Goal: Task Accomplishment & Management: Manage account settings

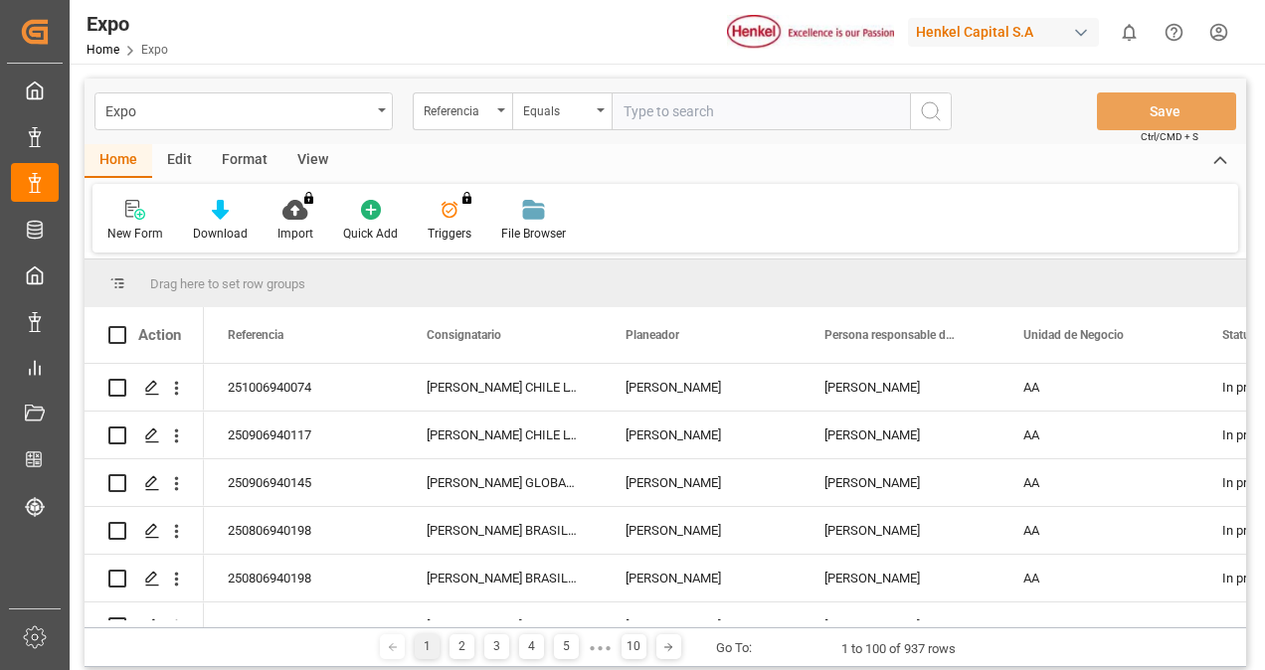
click at [657, 108] on input "text" at bounding box center [760, 111] width 298 height 38
type input "4"
paste input "250806940198"
type input "250806940198"
click at [939, 107] on icon "search button" at bounding box center [931, 111] width 24 height 24
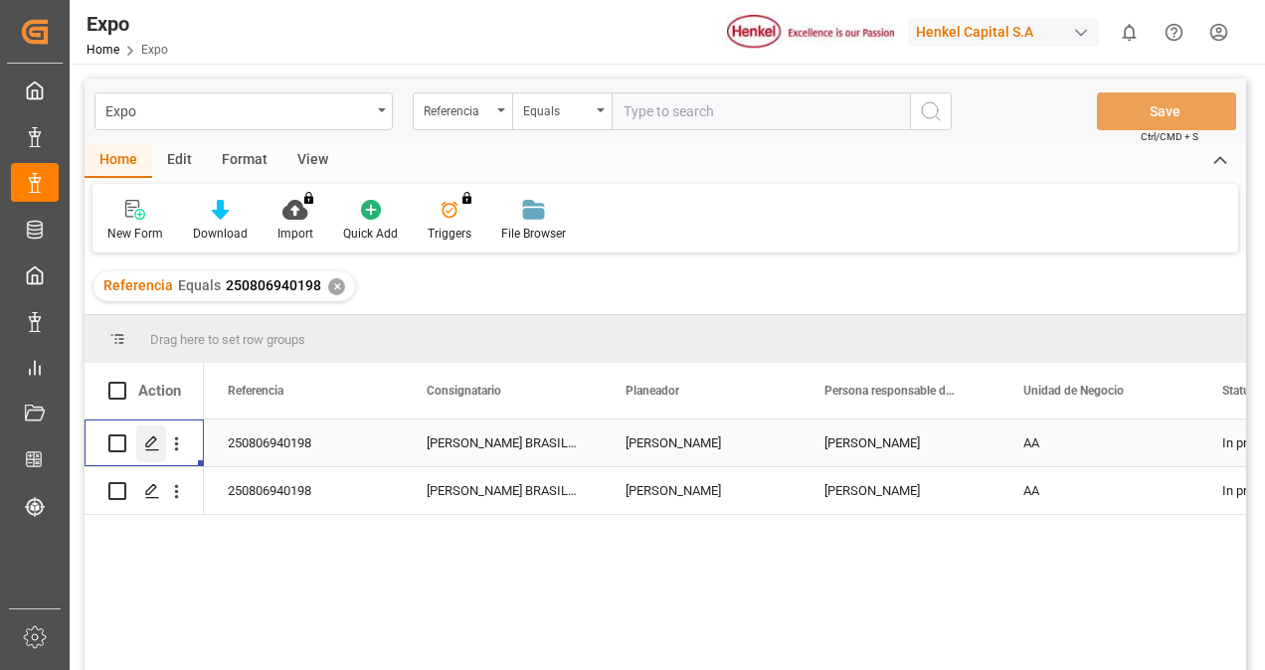
click at [150, 431] on div "Press SPACE to select this row." at bounding box center [151, 443] width 30 height 37
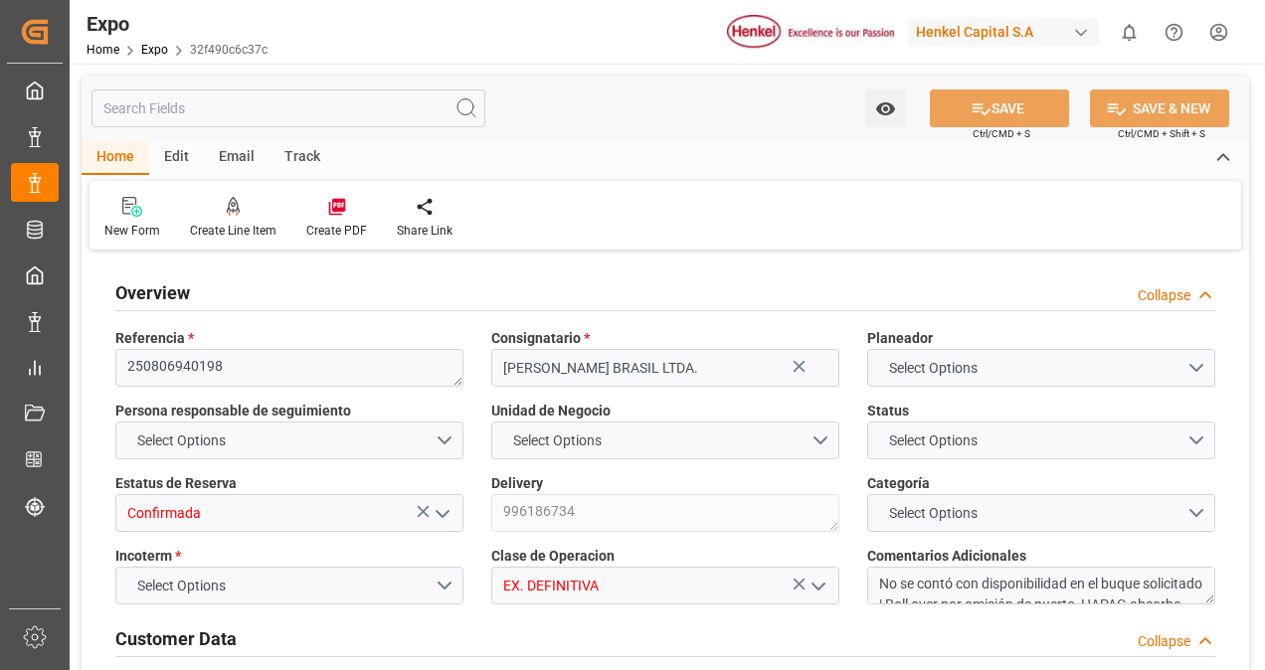
type input "11025"
type input "11603.289"
type input "18"
type input "9349540"
type input "9267649"
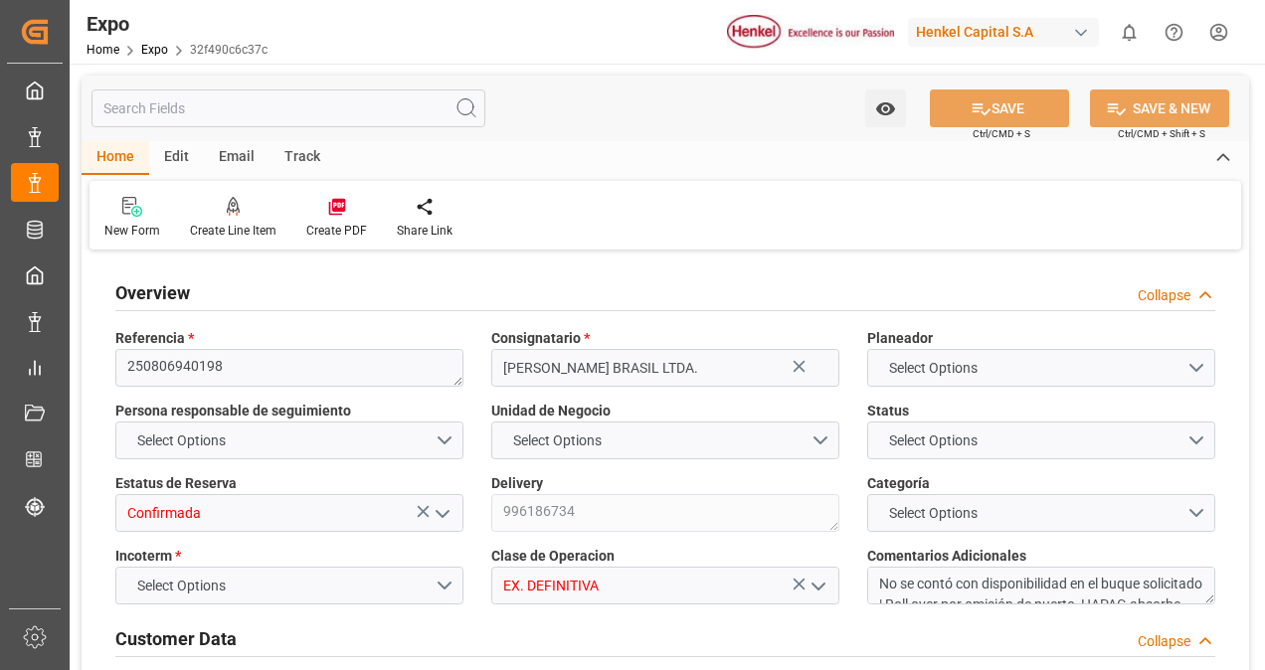
type input "9349540"
type input "MXATM"
type input "BRSSZ"
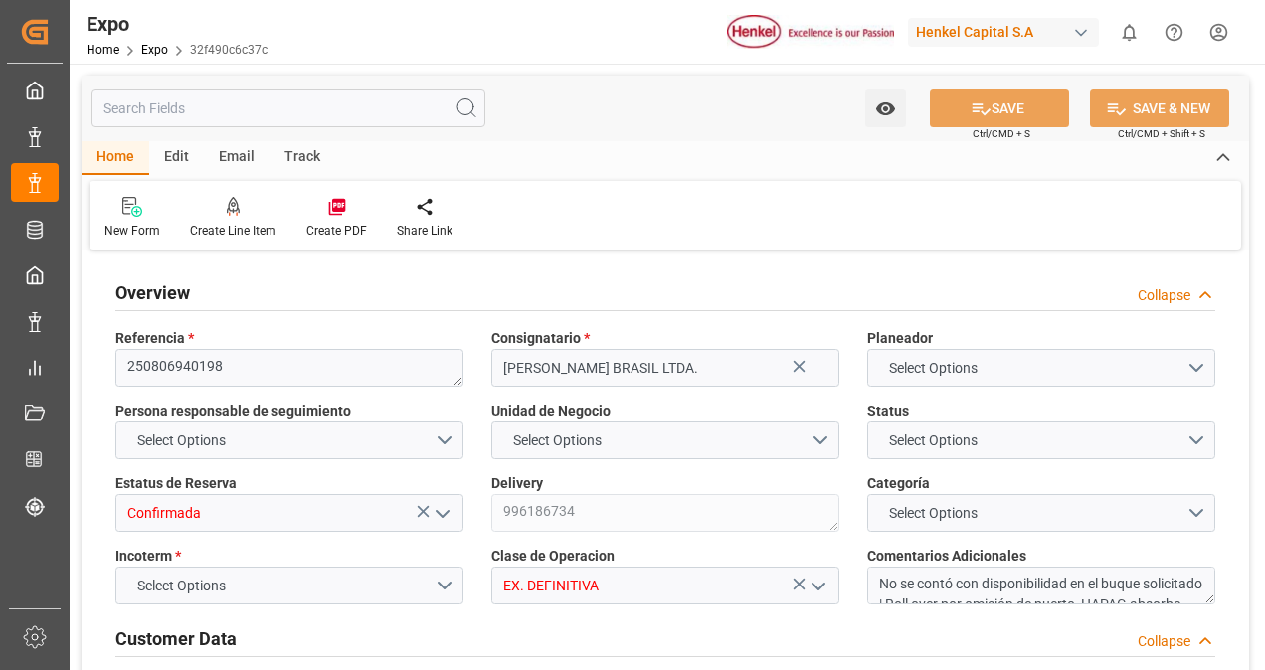
type input "9349540"
type input "[DATE]"
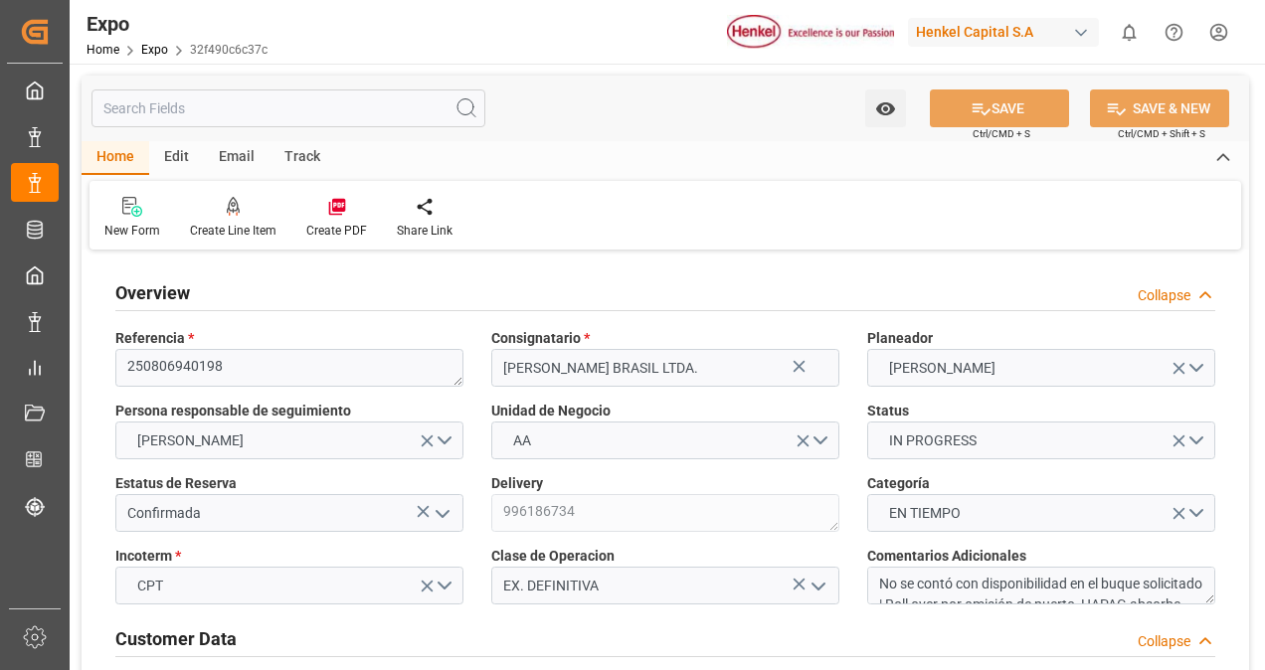
type input "[DATE]"
type input "[DATE] 08:00"
type input "[DATE]"
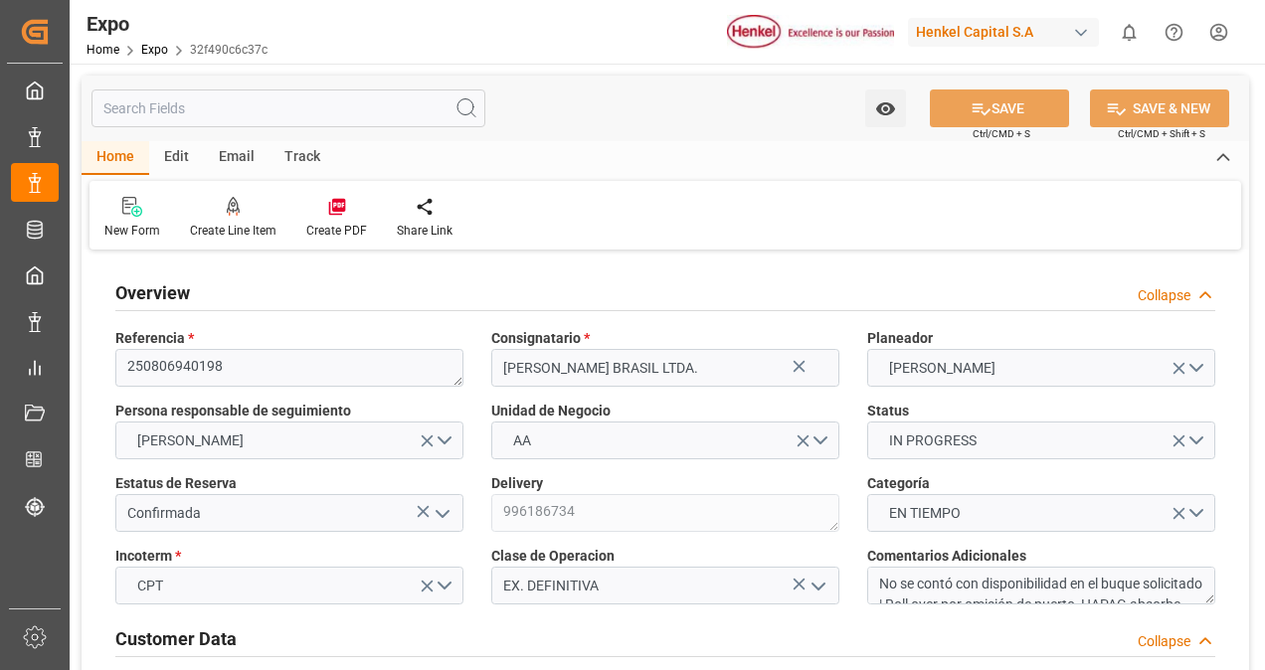
type input "[DATE] 13:26"
type input "[DATE]"
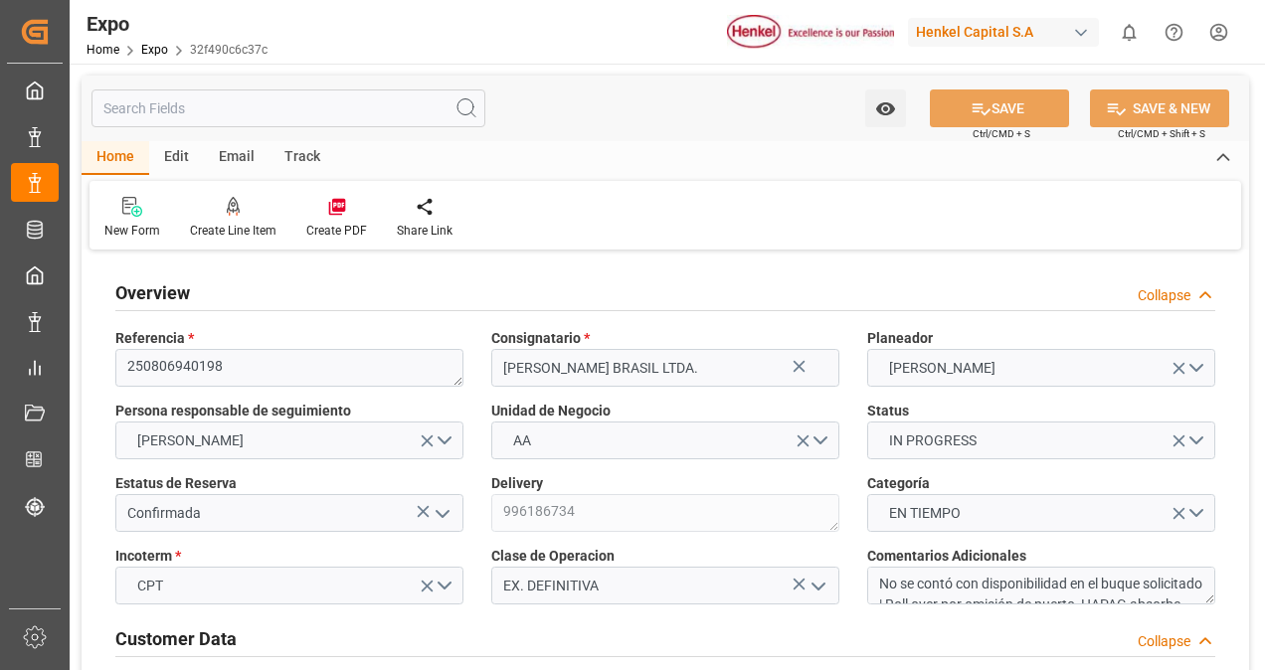
type input "[DATE]"
type input "[DATE] 10:00"
type input "[DATE] 00:00"
type input "[DATE] 11:18"
type input "[DATE] 19:00"
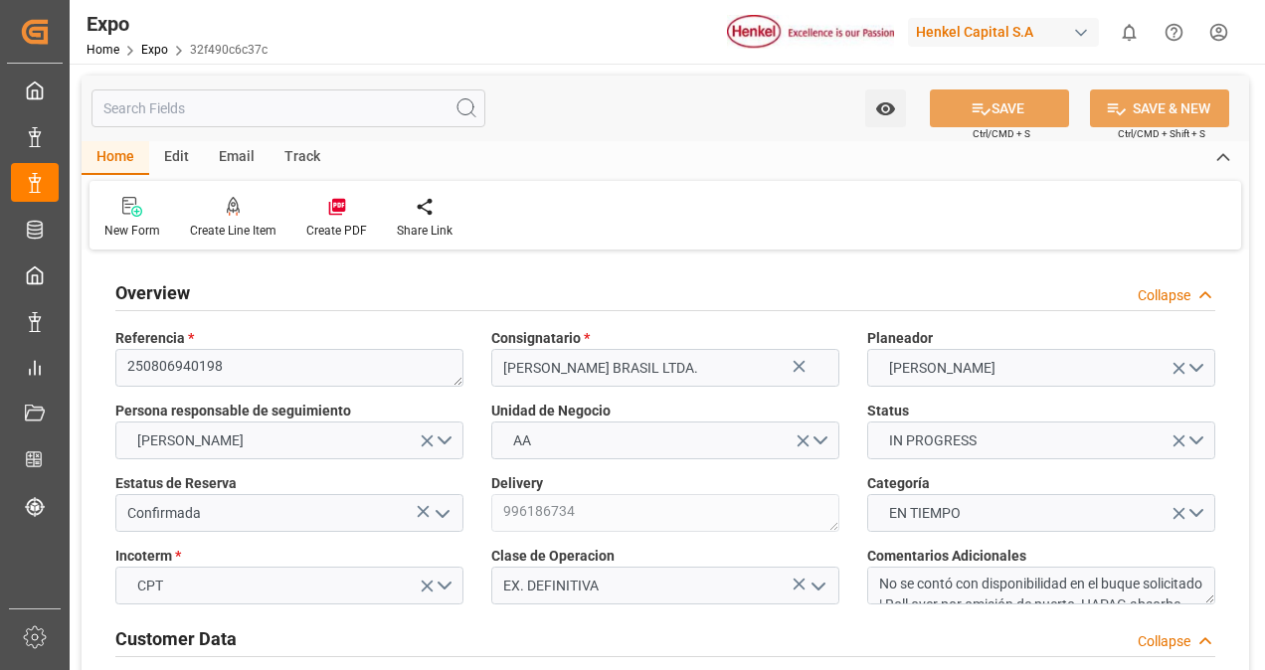
type input "[DATE] 00:00"
type input "[DATE] 20:35"
type input "[DATE] 08:27"
type input "[DATE] 10:36"
type input "[DATE] 11:00"
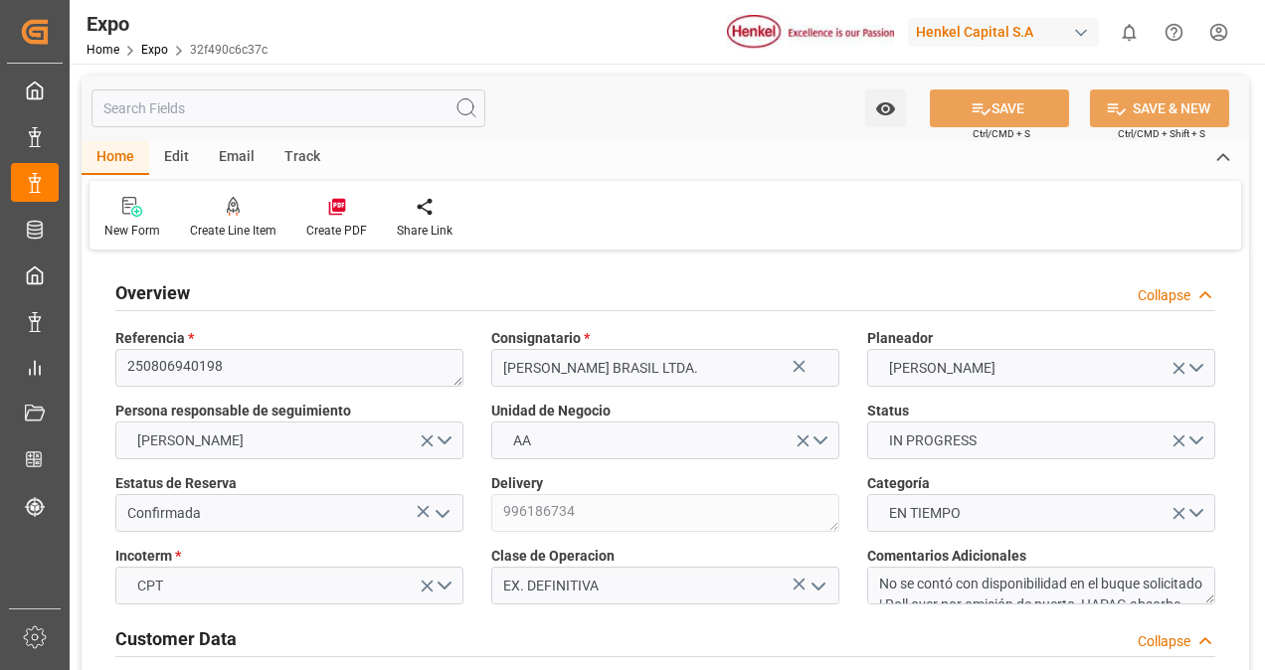
type input "[DATE] 11:41"
type input "[DATE] 19:00"
type input "[DATE] 09:00"
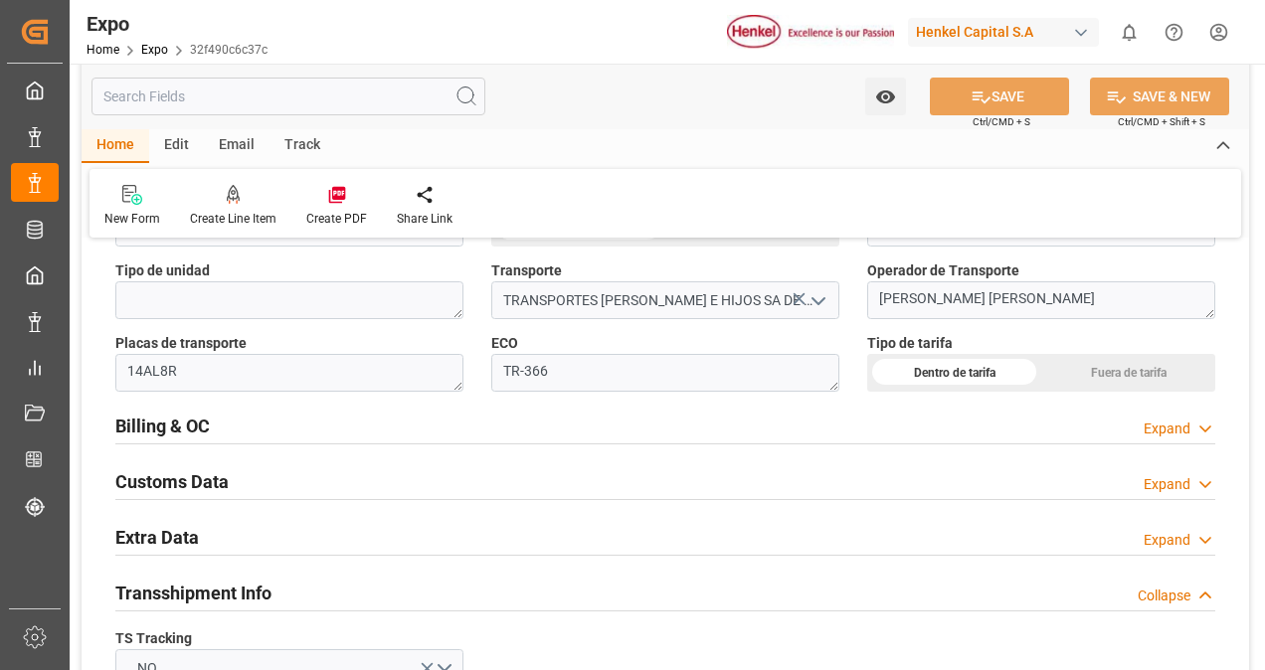
scroll to position [3154, 0]
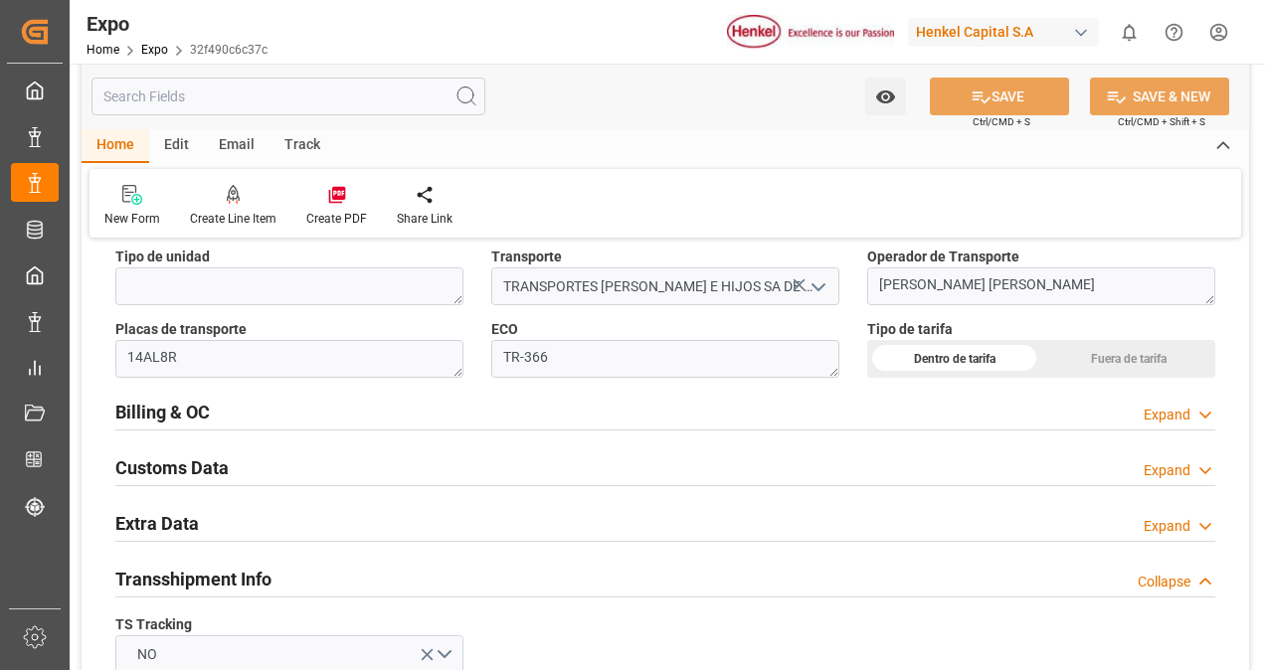
click at [461, 378] on div "Placas de transporte 14AL8R" at bounding box center [289, 348] width 376 height 73
click at [463, 394] on div "Billing & OC Expand" at bounding box center [665, 411] width 1100 height 38
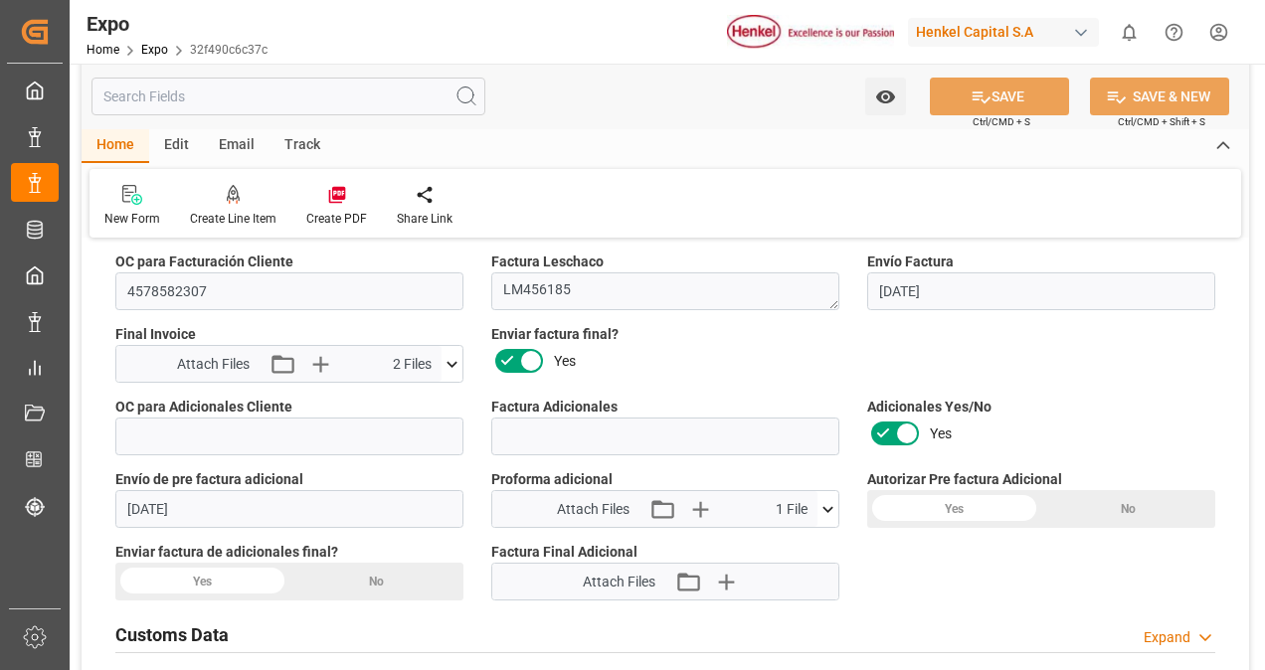
scroll to position [3498, 0]
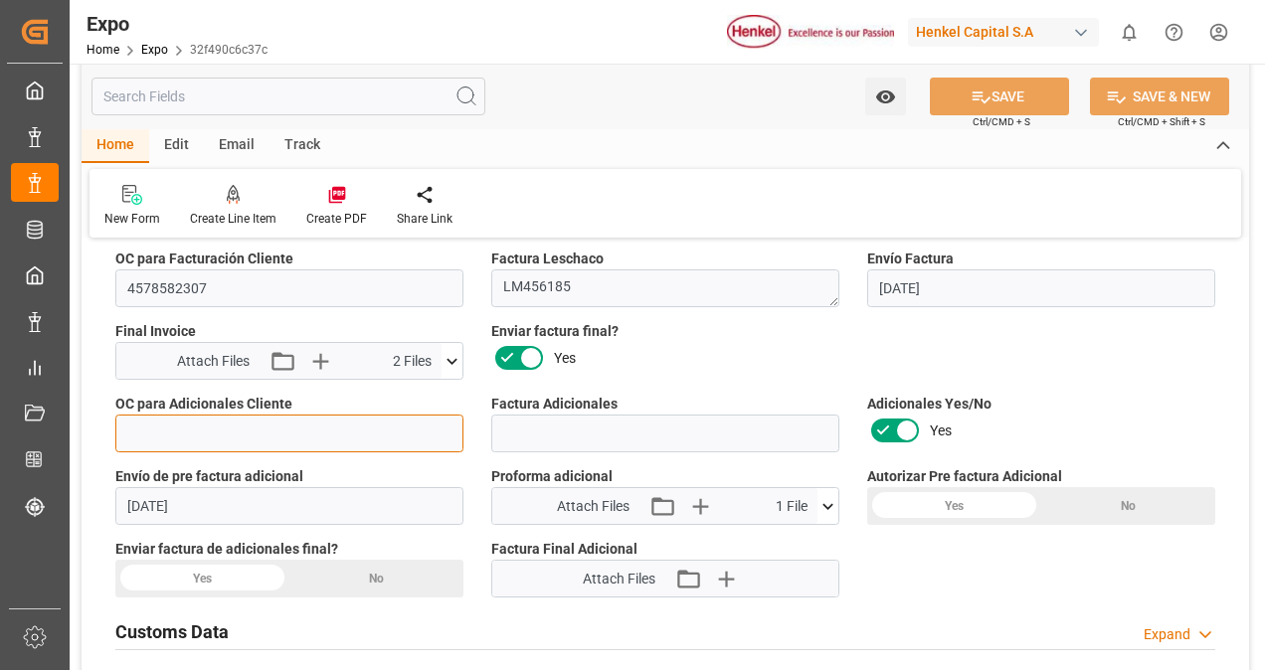
click at [306, 433] on input "text" at bounding box center [289, 434] width 348 height 38
paste input "4578595619"
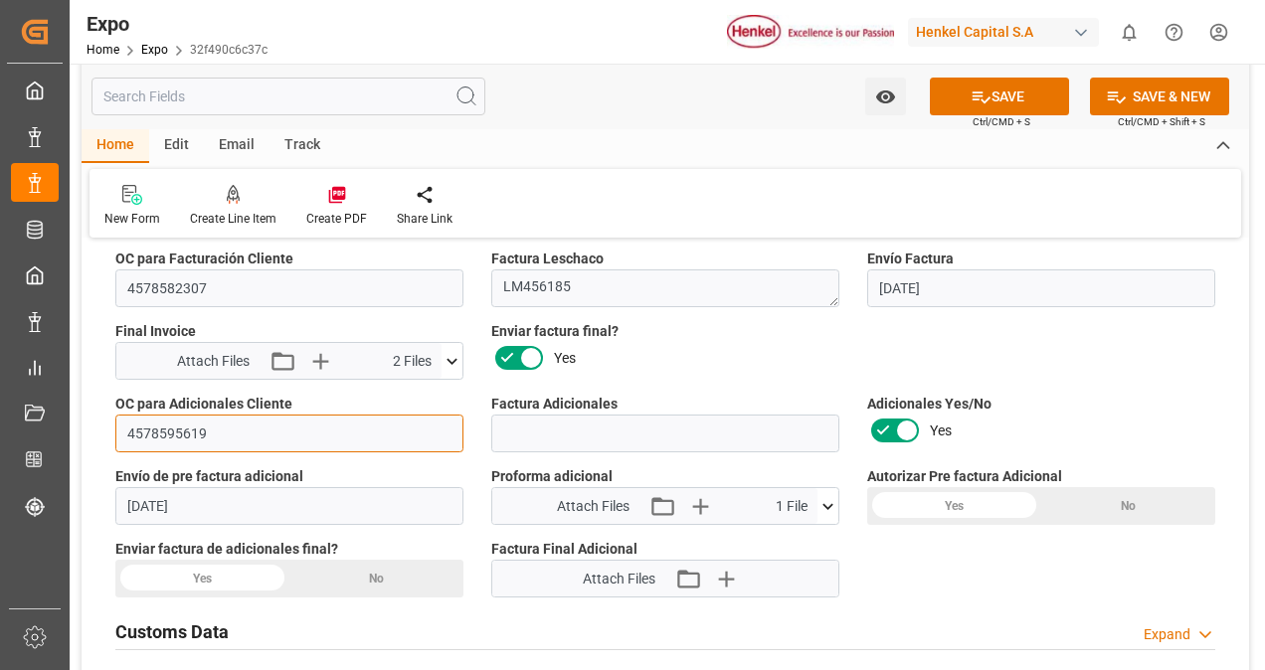
type input "4578595619"
click at [898, 426] on icon at bounding box center [907, 431] width 24 height 24
click at [0, 0] on input "checkbox" at bounding box center [0, 0] width 0 height 0
click at [898, 426] on icon at bounding box center [907, 431] width 24 height 24
click at [0, 0] on input "checkbox" at bounding box center [0, 0] width 0 height 0
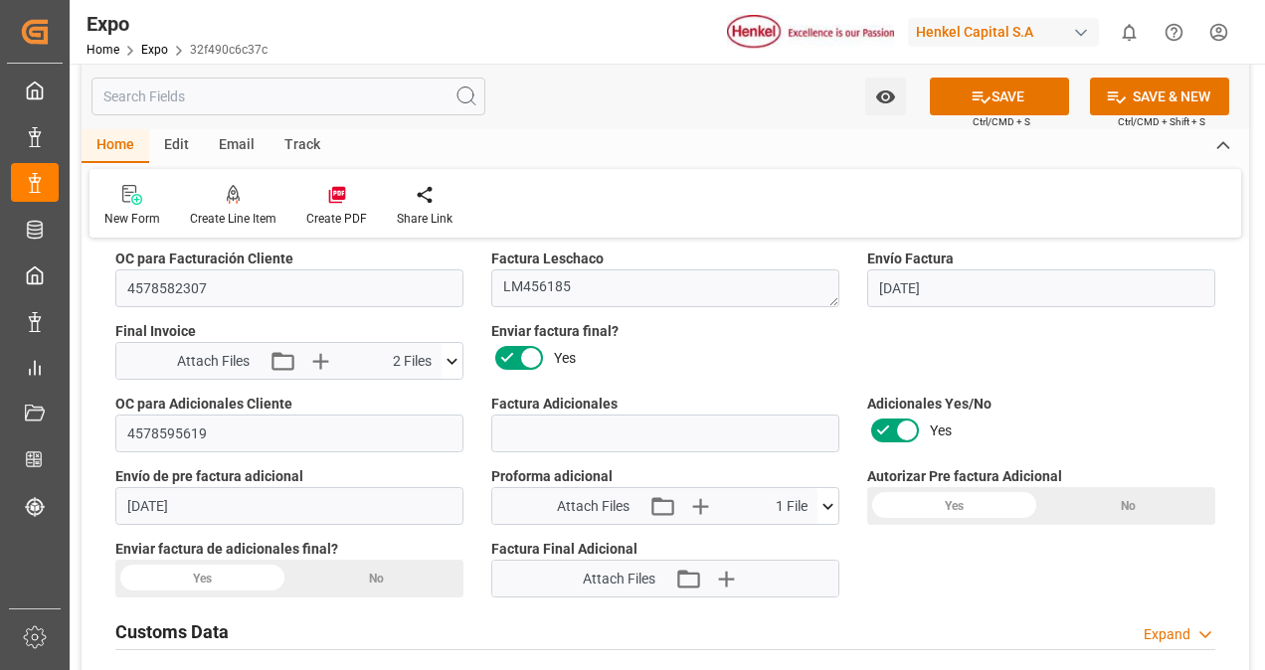
click at [951, 489] on div "Yes" at bounding box center [954, 506] width 174 height 38
drag, startPoint x: 951, startPoint y: 489, endPoint x: 1151, endPoint y: 511, distance: 201.0
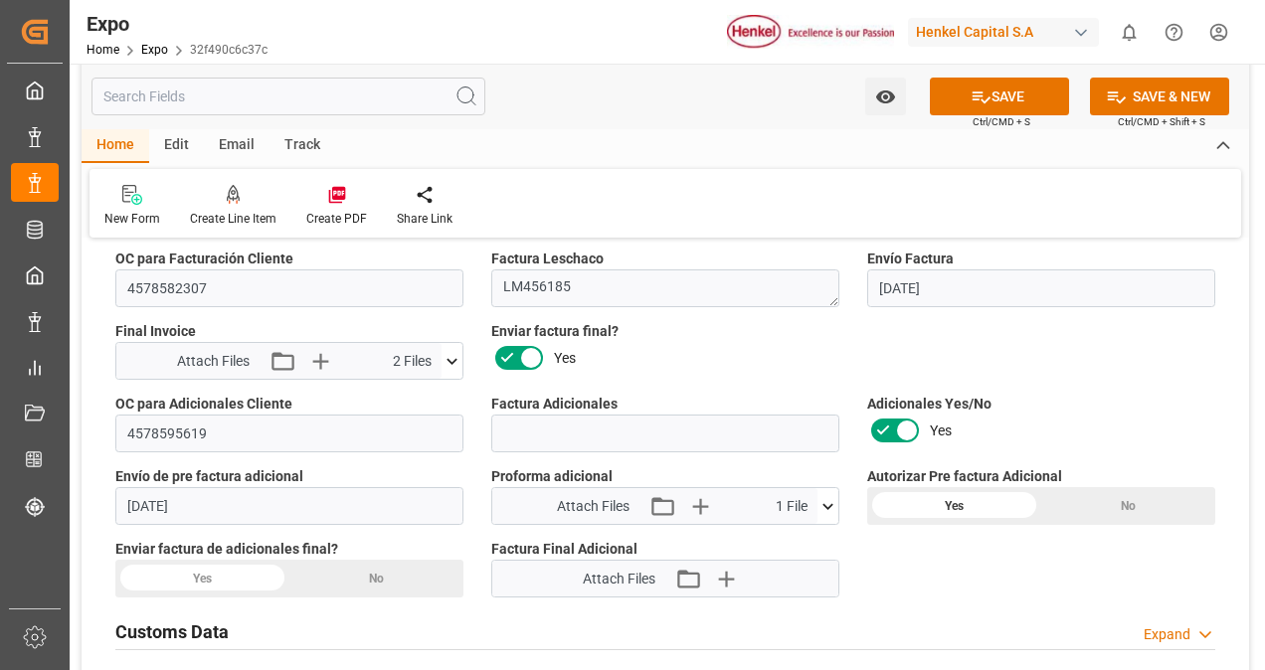
click at [1151, 511] on div "No" at bounding box center [1128, 506] width 174 height 38
click at [946, 499] on div "Yes" at bounding box center [954, 506] width 174 height 38
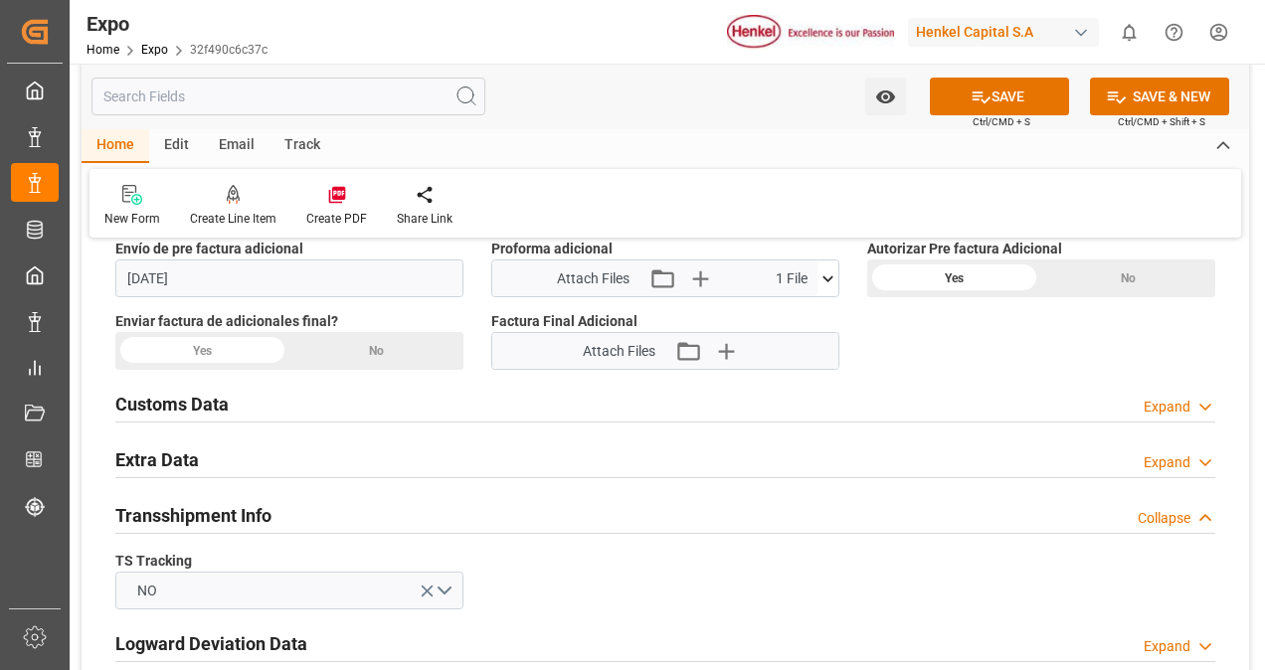
scroll to position [3616, 0]
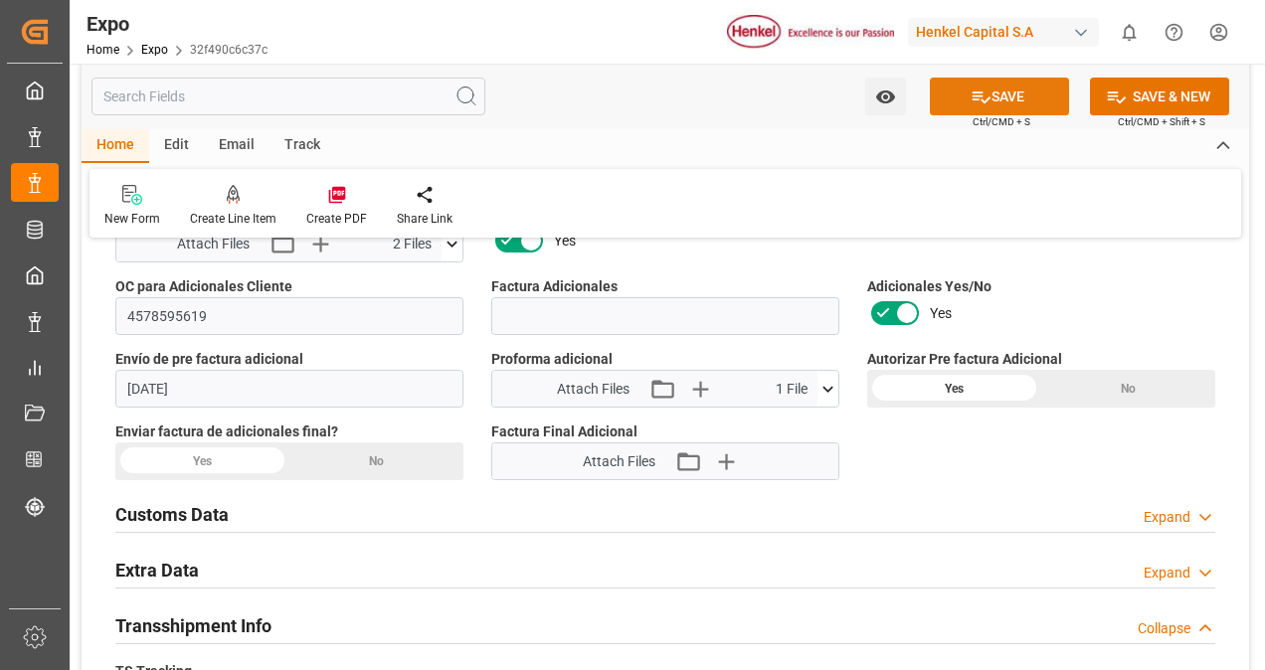
click at [998, 93] on button "SAVE" at bounding box center [999, 97] width 139 height 38
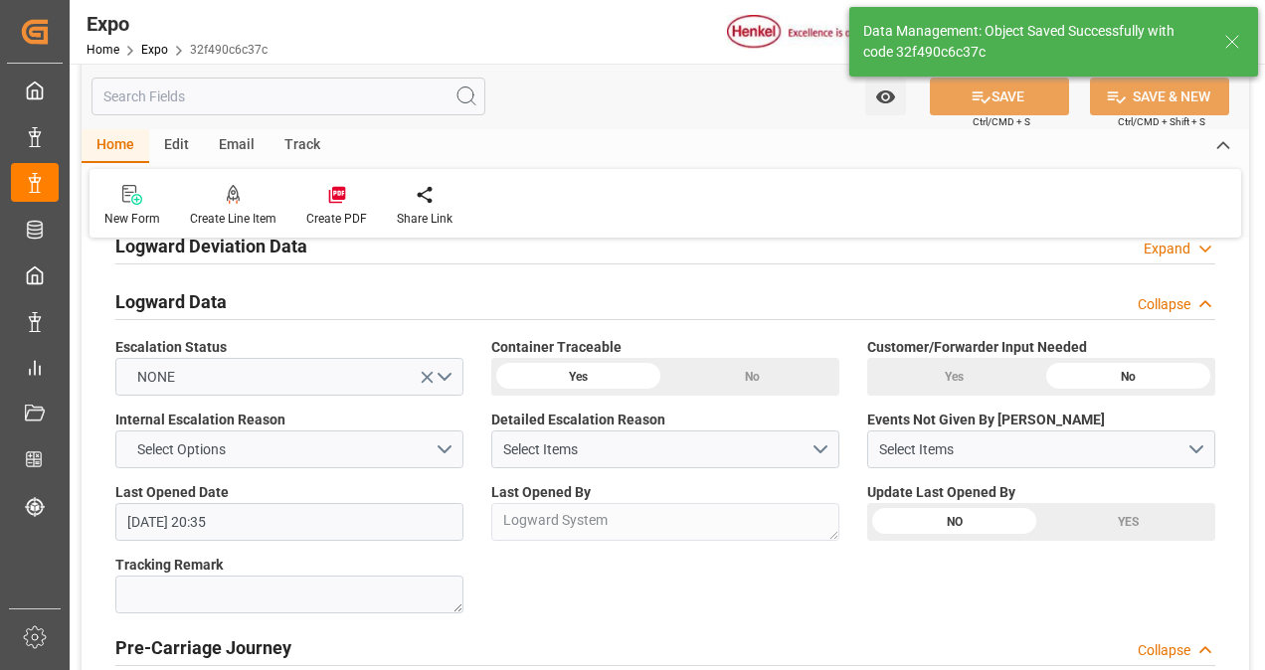
type textarea "[PERSON_NAME]"
type input "[DATE] 22:01"
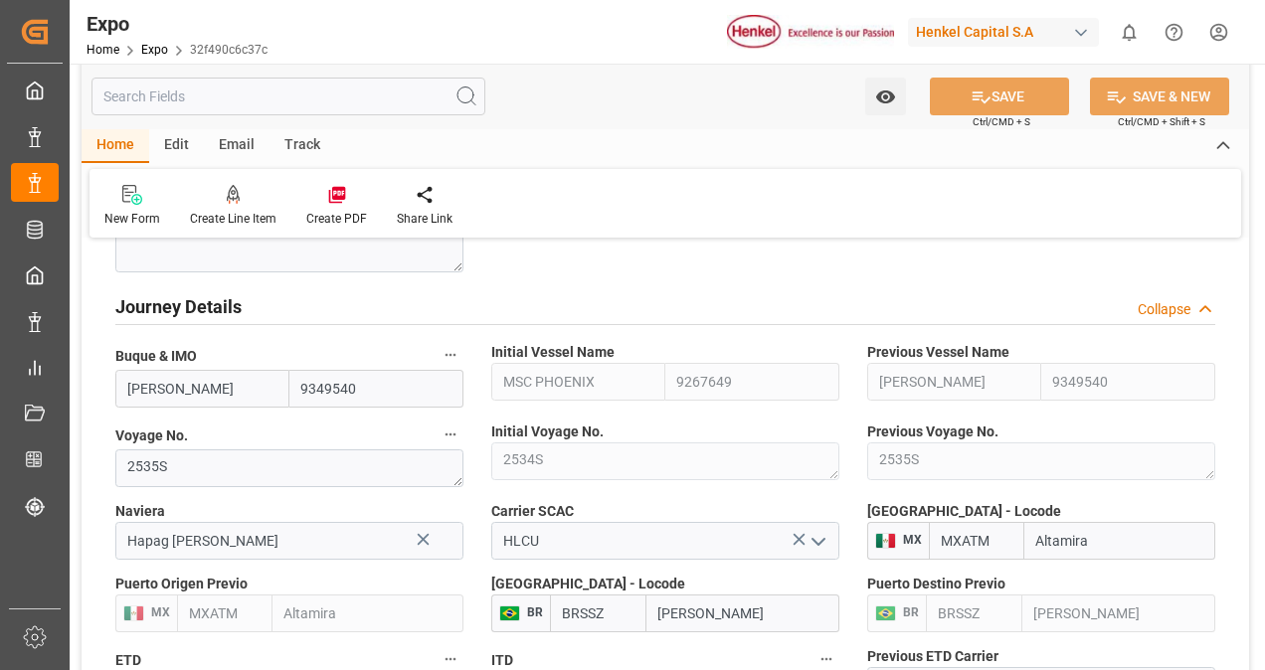
scroll to position [2301, 0]
